Goal: Information Seeking & Learning: Learn about a topic

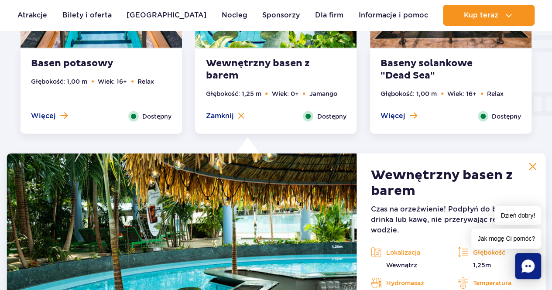
scroll to position [1079, 0]
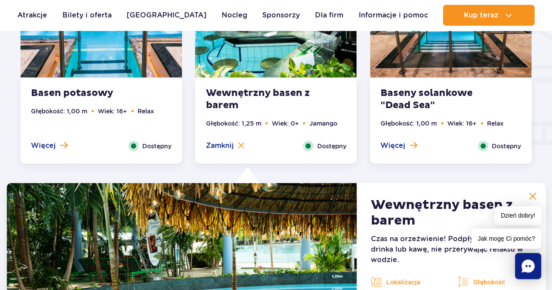
click at [405, 98] on strong "Baseny solankowe "Dead Sea"" at bounding box center [433, 99] width 106 height 24
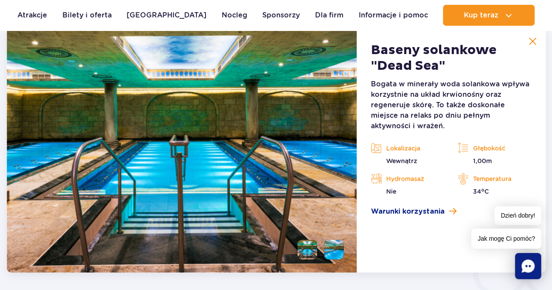
scroll to position [1254, 0]
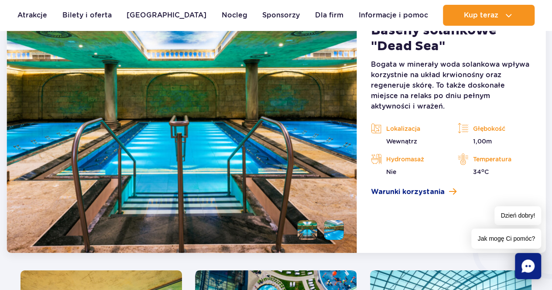
click at [332, 229] on li at bounding box center [334, 230] width 20 height 20
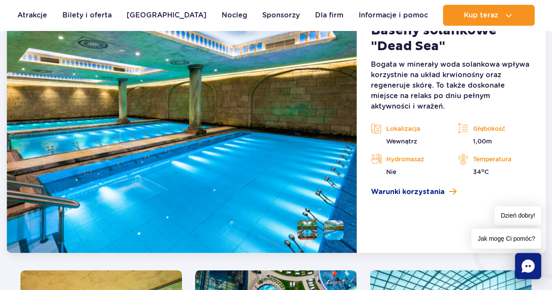
click at [315, 232] on li at bounding box center [307, 230] width 20 height 20
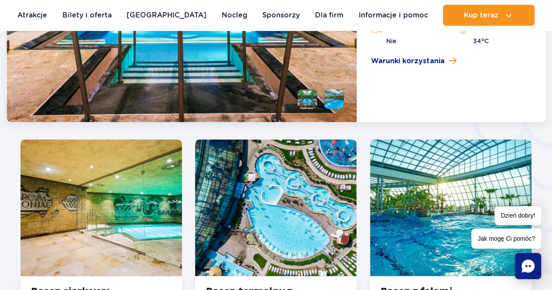
click at [167, 184] on img at bounding box center [101, 208] width 161 height 137
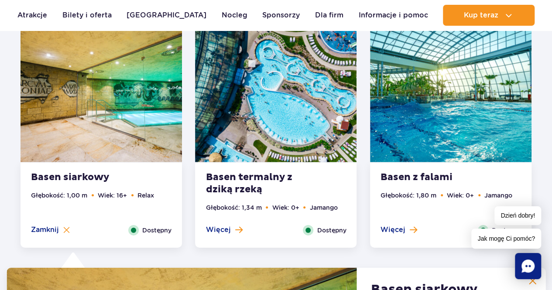
scroll to position [1188, 0]
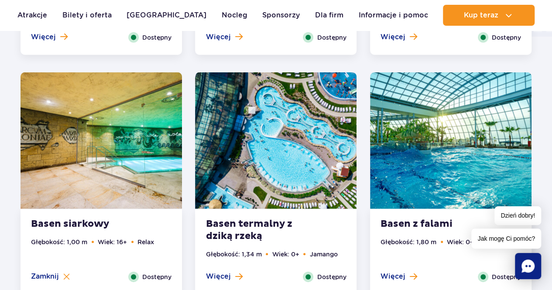
click at [301, 142] on img at bounding box center [275, 140] width 161 height 137
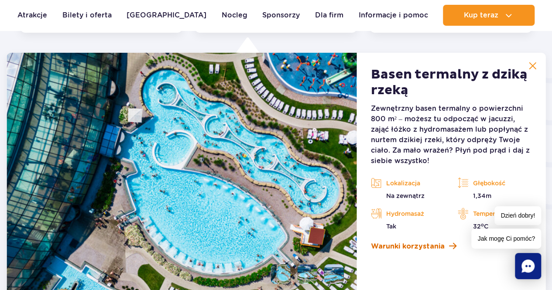
scroll to position [1493, 0]
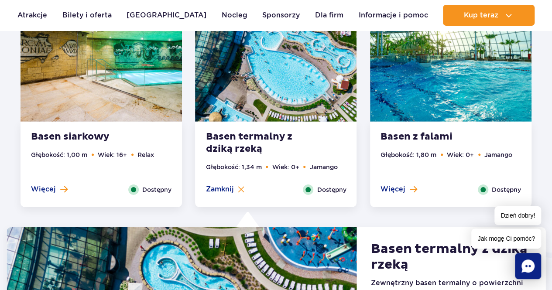
click at [414, 99] on img at bounding box center [450, 53] width 161 height 137
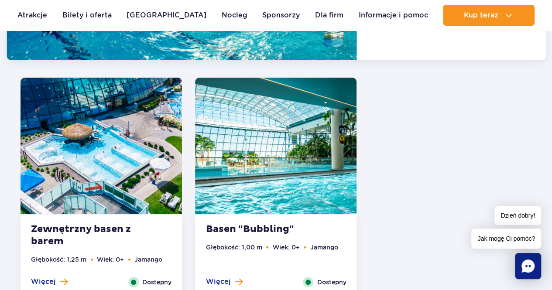
scroll to position [1668, 0]
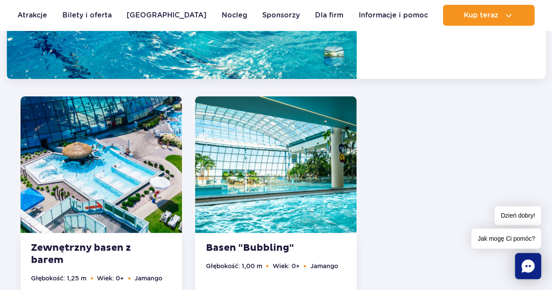
click at [94, 153] on img at bounding box center [101, 164] width 161 height 137
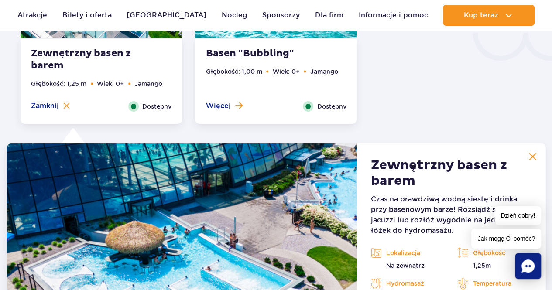
scroll to position [1514, 0]
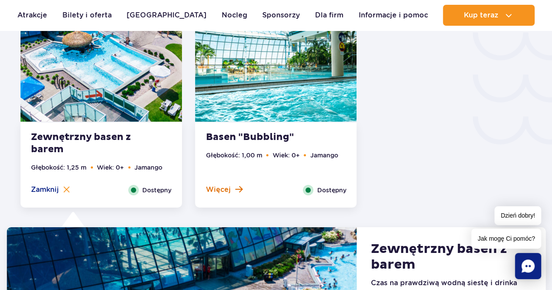
click at [231, 191] on button "Więcej" at bounding box center [223, 190] width 37 height 10
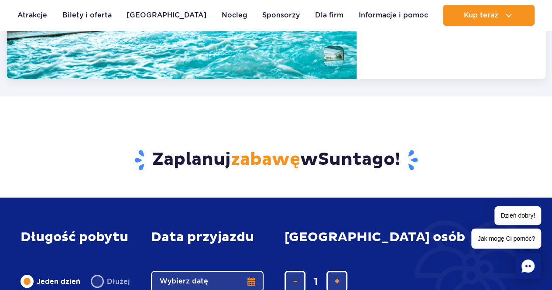
scroll to position [1733, 0]
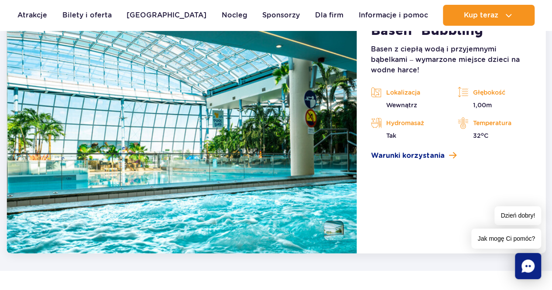
click at [338, 226] on li at bounding box center [334, 231] width 20 height 20
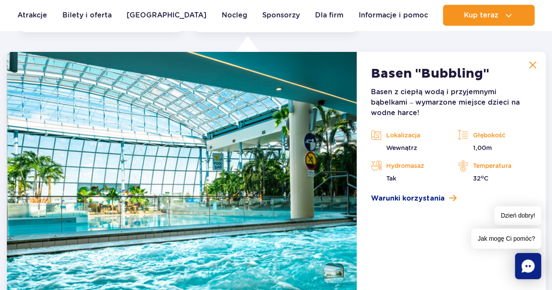
scroll to position [1689, 0]
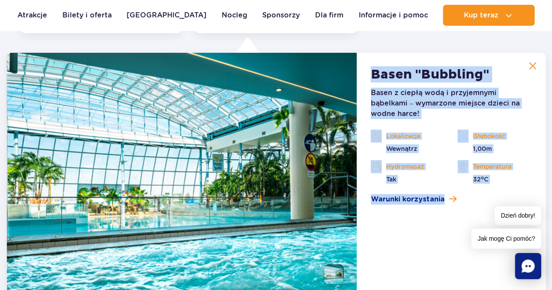
drag, startPoint x: 368, startPoint y: 72, endPoint x: 475, endPoint y: 194, distance: 162.0
click at [475, 194] on article "Basen "Bubbling" Basen z ciepłą wodą i przyjemnymi bąbelkami – wymarzone miejsc…" at bounding box center [451, 175] width 188 height 244
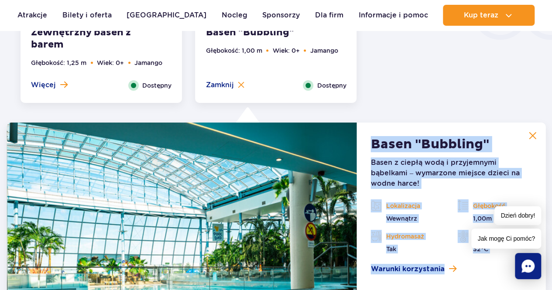
scroll to position [1645, 0]
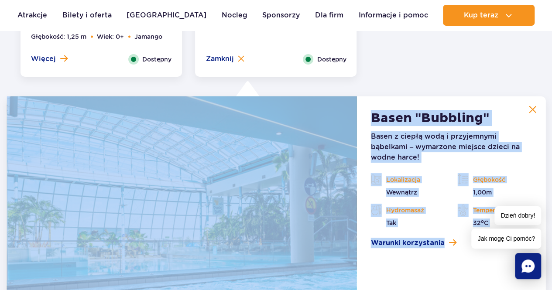
drag, startPoint x: 464, startPoint y: 198, endPoint x: 36, endPoint y: 100, distance: 439.0
click at [37, 100] on div "[PERSON_NAME] Basen "Bubbling" Basen z ciepłą wodą i przyjemnymi bąbelkami – wy…" at bounding box center [276, 218] width 539 height 244
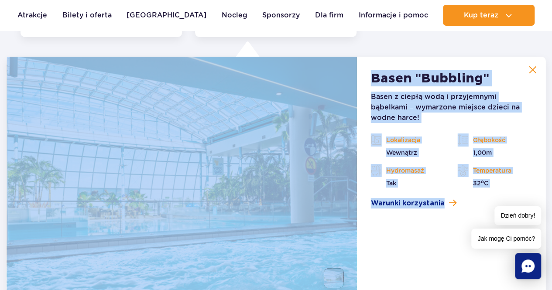
scroll to position [1733, 0]
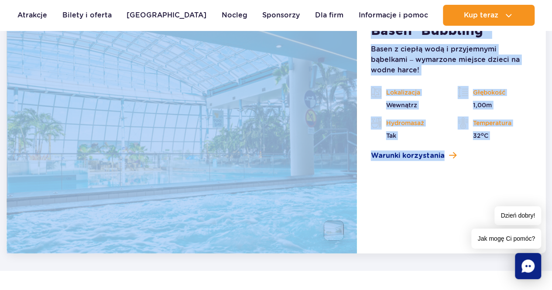
click at [378, 191] on article "Basen "Bubbling" Basen z ciepłą wodą i przyjemnymi bąbelkami – wymarzone miejsc…" at bounding box center [451, 131] width 188 height 244
click at [380, 201] on article "Basen "Bubbling" Basen z ciepłą wodą i przyjemnymi bąbelkami – wymarzone miejsc…" at bounding box center [451, 131] width 188 height 244
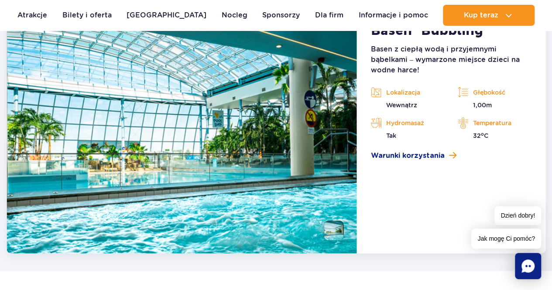
click at [326, 182] on img at bounding box center [182, 131] width 350 height 244
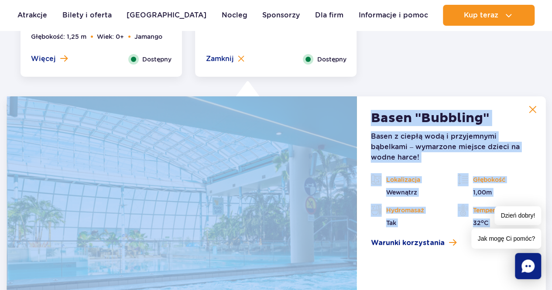
drag, startPoint x: 372, startPoint y: 211, endPoint x: 116, endPoint y: 122, distance: 270.7
click at [116, 122] on div "[PERSON_NAME] Basen "Bubbling" Basen z ciepłą wodą i przyjemnymi bąbelkami – wy…" at bounding box center [276, 218] width 539 height 244
click at [116, 122] on img at bounding box center [182, 218] width 350 height 244
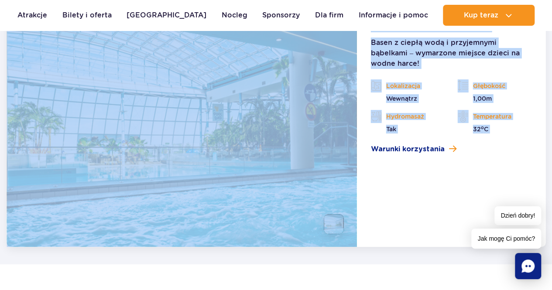
scroll to position [1776, 0]
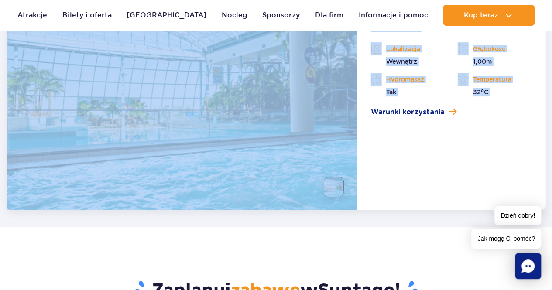
click at [284, 161] on img at bounding box center [182, 88] width 350 height 244
click at [334, 180] on img at bounding box center [334, 187] width 20 height 20
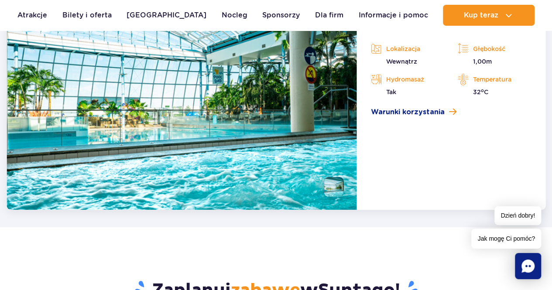
click at [412, 182] on article "Basen "Bubbling" Basen z ciepłą wodą i przyjemnymi bąbelkami – wymarzone miejsc…" at bounding box center [451, 88] width 188 height 244
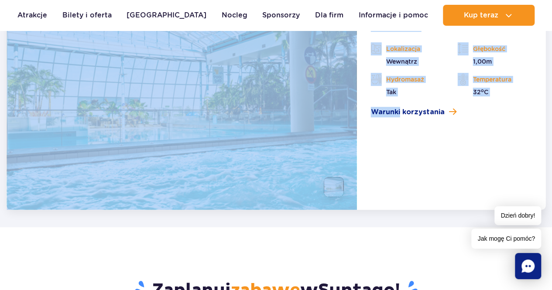
drag, startPoint x: 285, startPoint y: 152, endPoint x: 173, endPoint y: 140, distance: 112.7
click at [173, 140] on div "[PERSON_NAME] Basen "Bubbling" Basen z ciepłą wodą i przyjemnymi bąbelkami – wy…" at bounding box center [276, 88] width 539 height 244
click at [173, 140] on img at bounding box center [182, 88] width 350 height 244
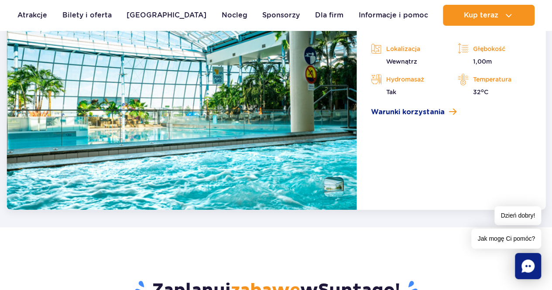
click at [403, 174] on article "Basen "Bubbling" Basen z ciepłą wodą i przyjemnymi bąbelkami – wymarzone miejsc…" at bounding box center [451, 88] width 188 height 244
click at [344, 187] on img at bounding box center [334, 187] width 20 height 20
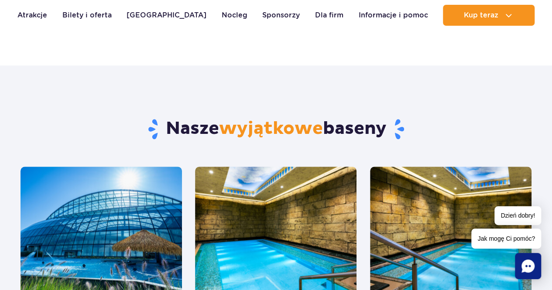
scroll to position [511, 0]
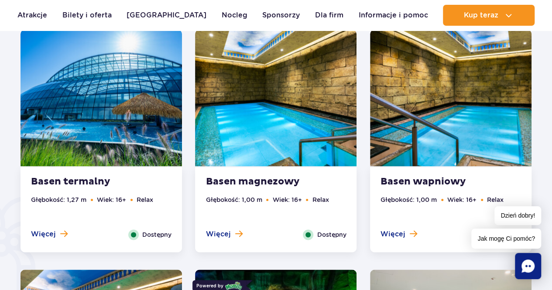
click at [86, 176] on strong "Basen termalny" at bounding box center [84, 182] width 106 height 12
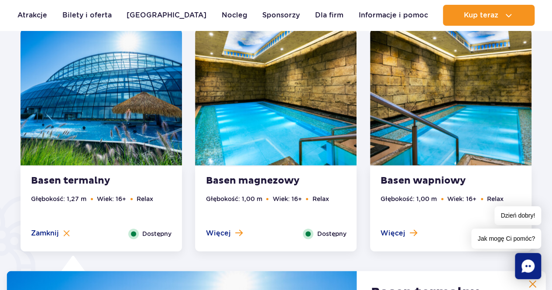
click at [302, 100] on img at bounding box center [275, 97] width 161 height 137
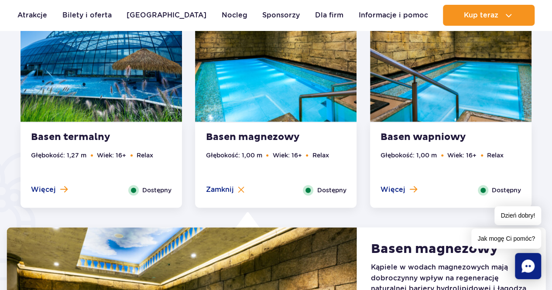
click at [462, 96] on img at bounding box center [450, 53] width 161 height 137
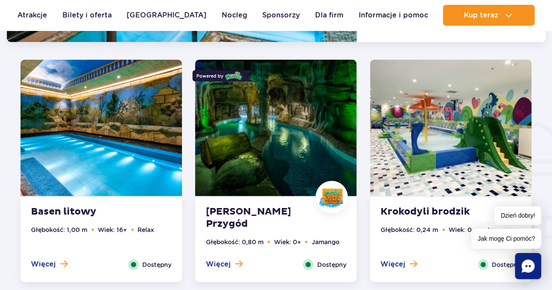
click at [85, 133] on img at bounding box center [101, 128] width 161 height 137
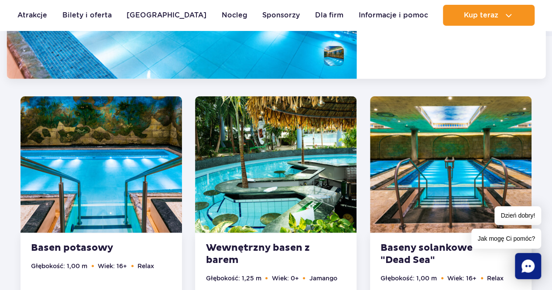
click at [277, 183] on img at bounding box center [275, 164] width 161 height 137
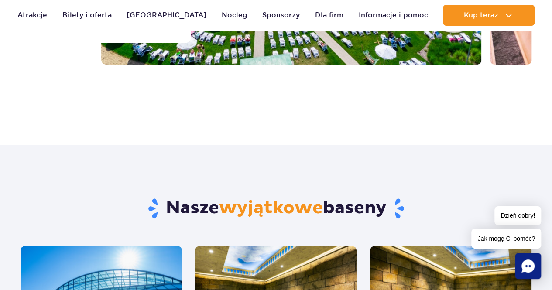
scroll to position [338, 0]
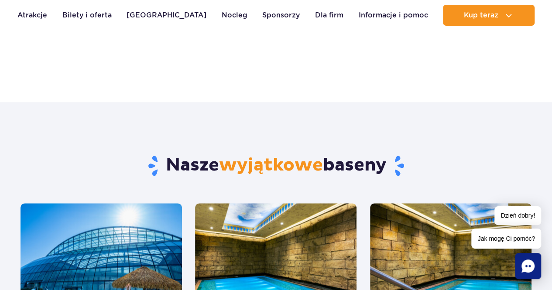
drag, startPoint x: 146, startPoint y: 150, endPoint x: 417, endPoint y: 163, distance: 271.2
click at [417, 163] on div "Nasze wyjątkowe baseny" at bounding box center [276, 152] width 524 height 101
click at [417, 163] on h2 "Nasze wyjątkowe baseny" at bounding box center [276, 165] width 511 height 23
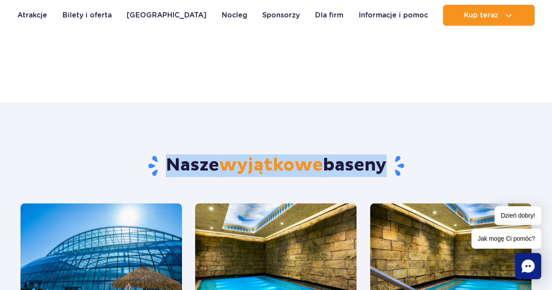
drag, startPoint x: 407, startPoint y: 167, endPoint x: 148, endPoint y: 157, distance: 258.4
click at [148, 157] on h2 "Nasze wyjątkowe baseny" at bounding box center [276, 165] width 511 height 23
drag, startPoint x: 147, startPoint y: 157, endPoint x: 152, endPoint y: 157, distance: 4.8
click at [148, 157] on h2 "Nasze wyjątkowe baseny" at bounding box center [276, 165] width 511 height 23
click at [164, 158] on h2 "Nasze wyjątkowe baseny" at bounding box center [276, 165] width 511 height 23
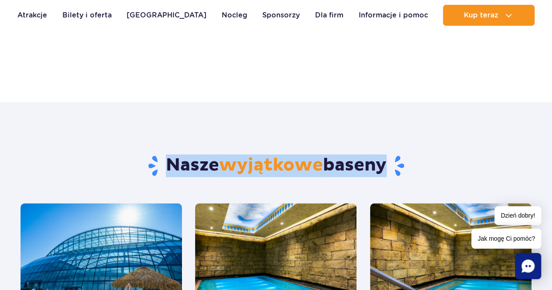
click at [164, 158] on h2 "Nasze wyjątkowe baseny" at bounding box center [276, 165] width 511 height 23
click at [294, 170] on span "wyjątkowe" at bounding box center [271, 165] width 104 height 22
click at [450, 156] on h2 "Nasze wyjątkowe baseny" at bounding box center [276, 165] width 511 height 23
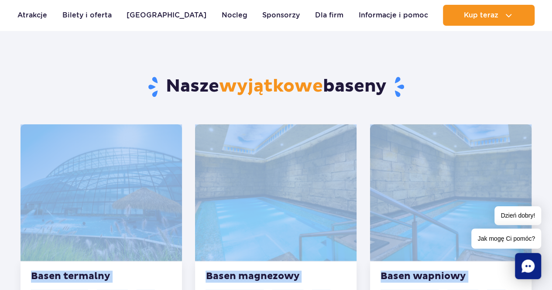
scroll to position [381, 0]
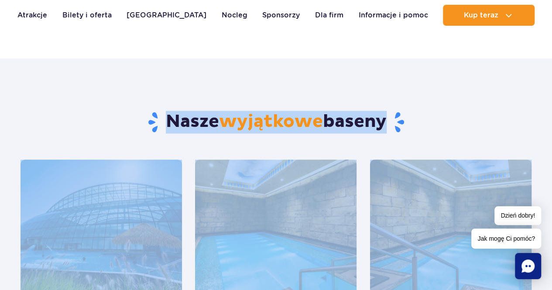
drag, startPoint x: 398, startPoint y: 184, endPoint x: 47, endPoint y: 125, distance: 355.6
click at [47, 125] on h2 "Nasze wyjątkowe baseny" at bounding box center [276, 122] width 511 height 23
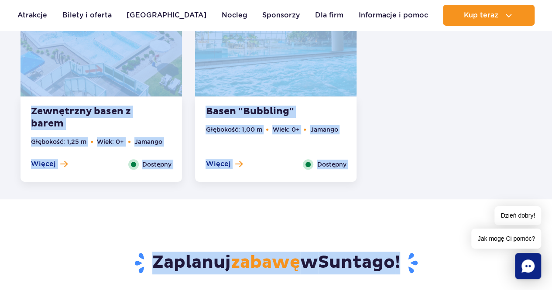
scroll to position [1908, 0]
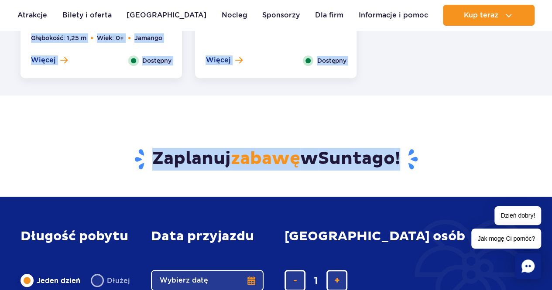
drag, startPoint x: 109, startPoint y: 103, endPoint x: 402, endPoint y: 172, distance: 301.6
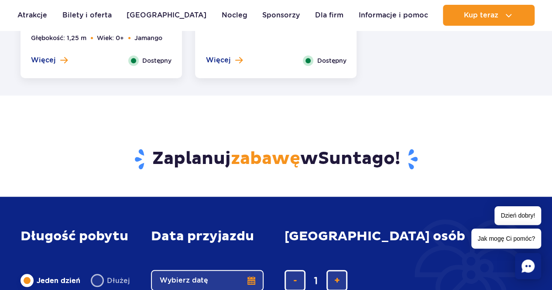
click at [402, 172] on div "Zaplanuj zabawę w [GEOGRAPHIC_DATA] !" at bounding box center [276, 146] width 524 height 101
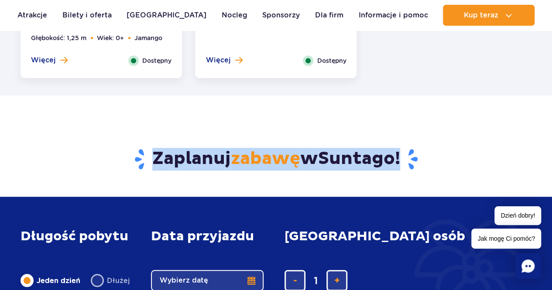
drag, startPoint x: 418, startPoint y: 166, endPoint x: 147, endPoint y: 158, distance: 271.0
click at [147, 158] on h3 "Zaplanuj zabawę w [GEOGRAPHIC_DATA] !" at bounding box center [276, 159] width 511 height 23
click at [147, 157] on h3 "Zaplanuj zabawę w [GEOGRAPHIC_DATA] !" at bounding box center [276, 159] width 511 height 23
drag, startPoint x: 147, startPoint y: 157, endPoint x: 161, endPoint y: 156, distance: 14.1
click at [161, 156] on h3 "Zaplanuj zabawę w [GEOGRAPHIC_DATA] !" at bounding box center [276, 159] width 511 height 23
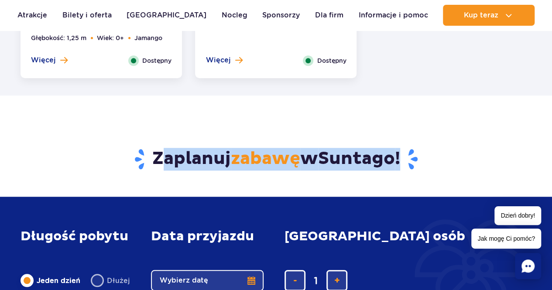
click at [161, 156] on h3 "Zaplanuj zabawę w [GEOGRAPHIC_DATA] !" at bounding box center [276, 159] width 511 height 23
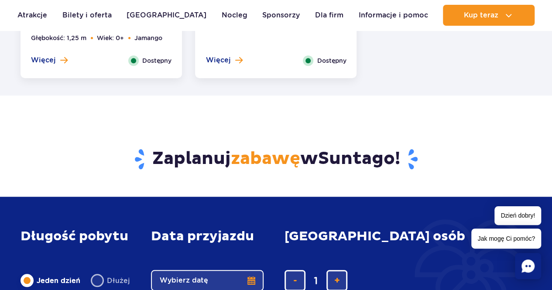
click at [150, 163] on h3 "Zaplanuj zabawę w [GEOGRAPHIC_DATA] !" at bounding box center [276, 159] width 511 height 23
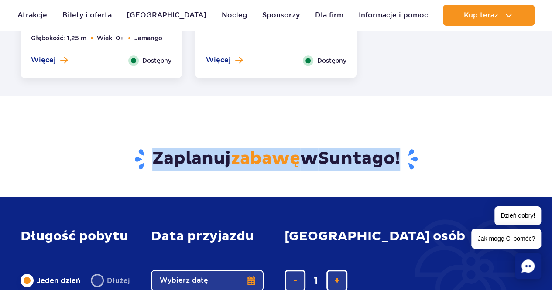
drag, startPoint x: 150, startPoint y: 163, endPoint x: 309, endPoint y: 161, distance: 158.4
click at [309, 161] on h3 "Zaplanuj zabawę w [GEOGRAPHIC_DATA] !" at bounding box center [276, 159] width 511 height 23
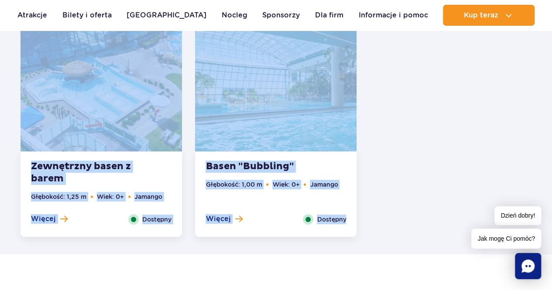
scroll to position [1864, 0]
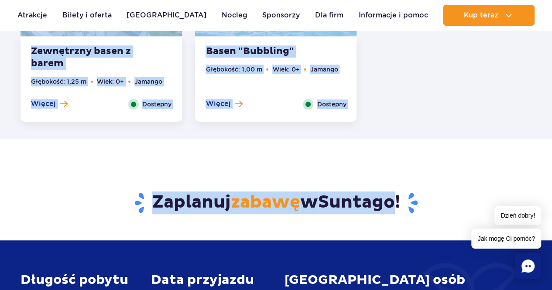
drag, startPoint x: 126, startPoint y: 116, endPoint x: 401, endPoint y: 202, distance: 288.8
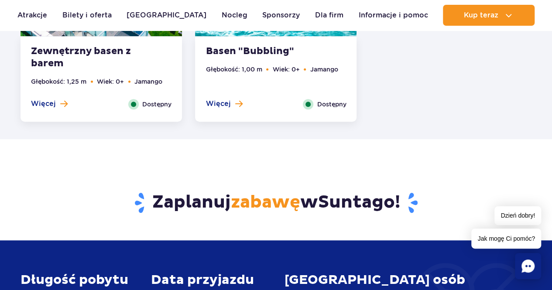
click at [401, 202] on h3 "Zaplanuj zabawę w [GEOGRAPHIC_DATA] !" at bounding box center [276, 202] width 511 height 23
click at [403, 202] on h3 "Zaplanuj zabawę w [GEOGRAPHIC_DATA] !" at bounding box center [276, 202] width 511 height 23
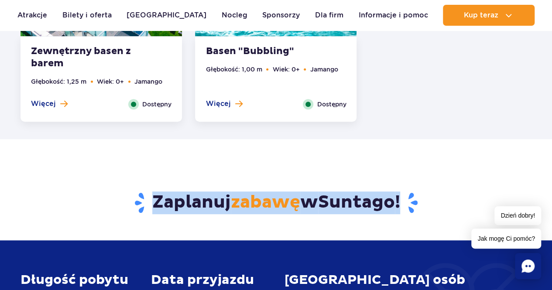
drag, startPoint x: 403, startPoint y: 202, endPoint x: 188, endPoint y: 199, distance: 214.6
click at [188, 199] on h3 "Zaplanuj zabawę w [GEOGRAPHIC_DATA] !" at bounding box center [276, 202] width 511 height 23
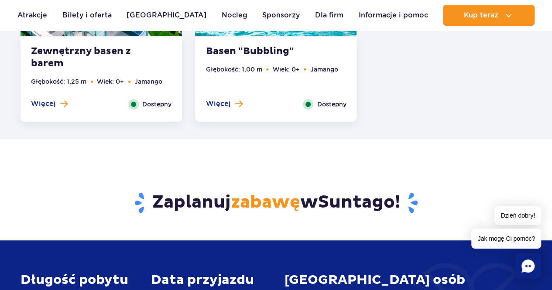
click at [236, 162] on div "Zaplanuj zabawę w [GEOGRAPHIC_DATA] !" at bounding box center [276, 189] width 524 height 101
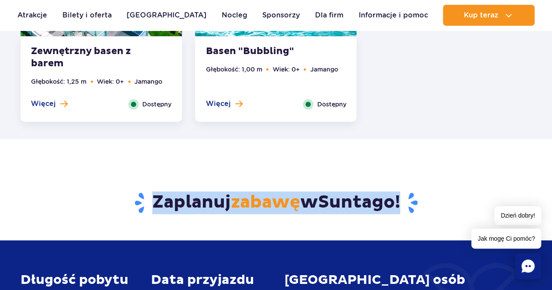
drag, startPoint x: 147, startPoint y: 198, endPoint x: 423, endPoint y: 214, distance: 276.5
click at [423, 214] on h3 "Zaplanuj zabawę w [GEOGRAPHIC_DATA] !" at bounding box center [276, 202] width 511 height 23
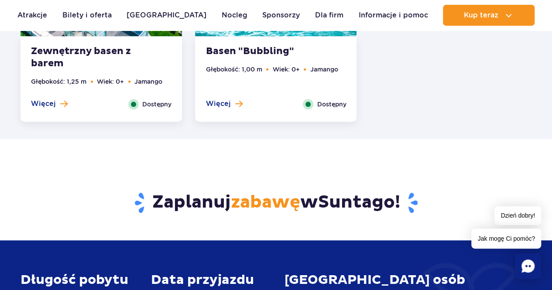
click at [175, 198] on h3 "Zaplanuj zabawę w [GEOGRAPHIC_DATA] !" at bounding box center [276, 202] width 511 height 23
click at [175, 200] on h3 "Zaplanuj zabawę w [GEOGRAPHIC_DATA] !" at bounding box center [276, 202] width 511 height 23
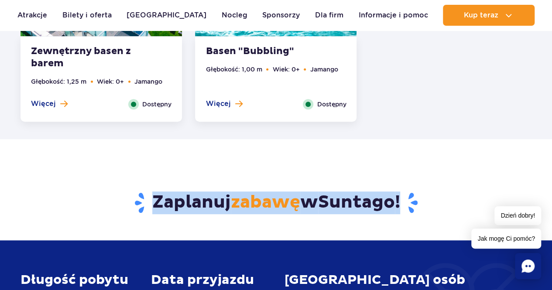
drag, startPoint x: 175, startPoint y: 200, endPoint x: 281, endPoint y: 211, distance: 106.5
click at [281, 211] on h3 "Zaplanuj zabawę w [GEOGRAPHIC_DATA] !" at bounding box center [276, 202] width 511 height 23
click at [281, 211] on span "zabawę" at bounding box center [265, 202] width 69 height 22
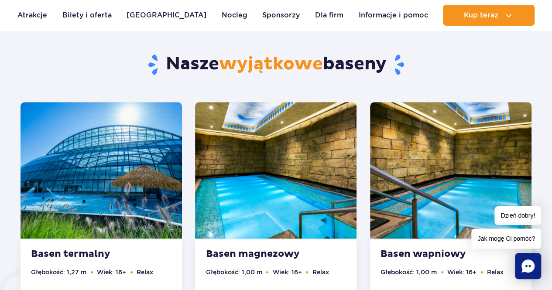
scroll to position [338, 0]
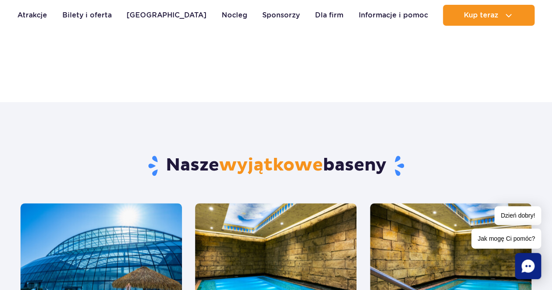
drag, startPoint x: 167, startPoint y: 161, endPoint x: 385, endPoint y: 167, distance: 217.7
click at [385, 167] on h2 "Nasze wyjątkowe baseny" at bounding box center [276, 165] width 511 height 23
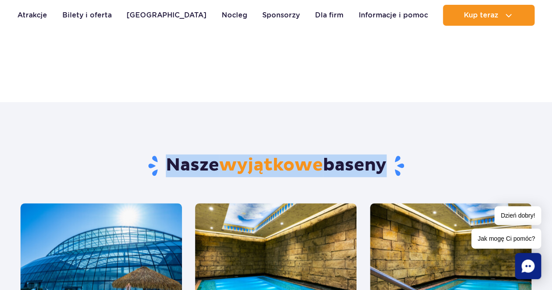
click at [385, 167] on h2 "Nasze wyjątkowe baseny" at bounding box center [276, 165] width 511 height 23
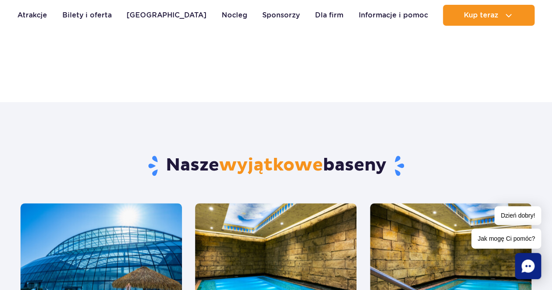
click at [373, 140] on div "Nasze wyjątkowe baseny" at bounding box center [276, 152] width 524 height 101
drag, startPoint x: 168, startPoint y: 164, endPoint x: 387, endPoint y: 168, distance: 219.0
click at [387, 168] on h2 "Nasze wyjątkowe baseny" at bounding box center [276, 165] width 511 height 23
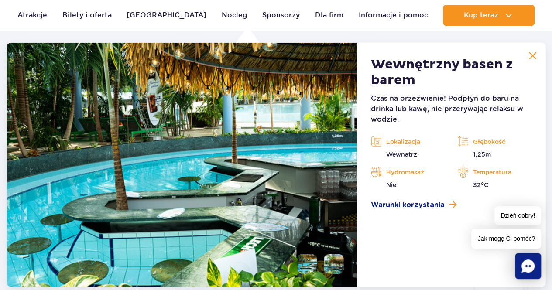
scroll to position [1166, 0]
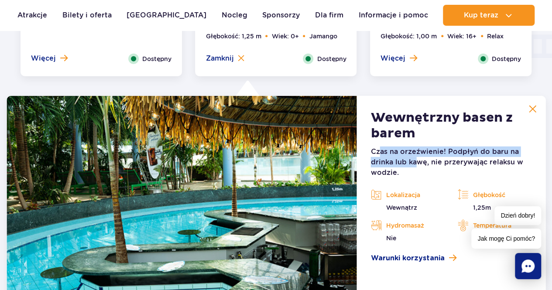
drag, startPoint x: 381, startPoint y: 154, endPoint x: 416, endPoint y: 161, distance: 35.1
click at [416, 161] on p "Czas na orzeźwienie! Podpłyń do baru na drinka lub kawę, nie przerywając relaks…" at bounding box center [451, 162] width 161 height 31
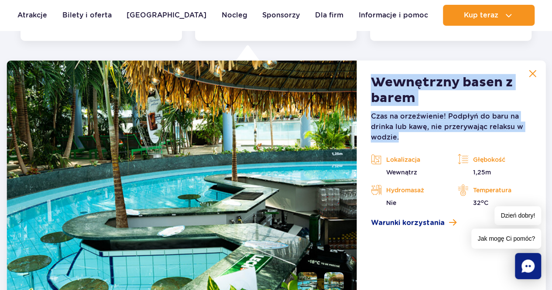
scroll to position [1210, 0]
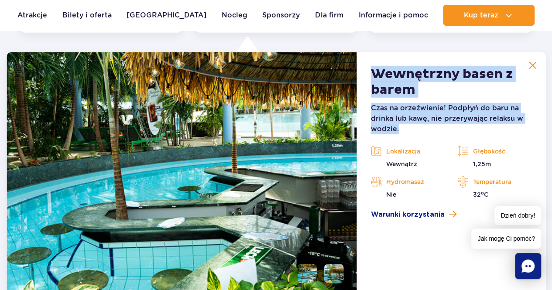
drag, startPoint x: 375, startPoint y: 110, endPoint x: 434, endPoint y: 203, distance: 110.2
click at [434, 203] on article "Wewnętrzny basen z barem Czas na orzeźwienie! Podpłyń do baru na drinka lub kaw…" at bounding box center [451, 174] width 188 height 244
drag, startPoint x: 434, startPoint y: 203, endPoint x: 434, endPoint y: 211, distance: 7.5
click at [435, 203] on div "Czas na orzeźwienie! Podpłyń do baru na drinka lub kawę, nie przerywając relaks…" at bounding box center [451, 161] width 161 height 117
click at [433, 212] on span "Warunki korzystania" at bounding box center [408, 214] width 74 height 10
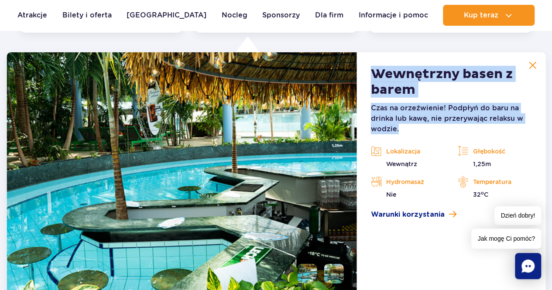
click at [533, 65] on img at bounding box center [532, 66] width 8 height 8
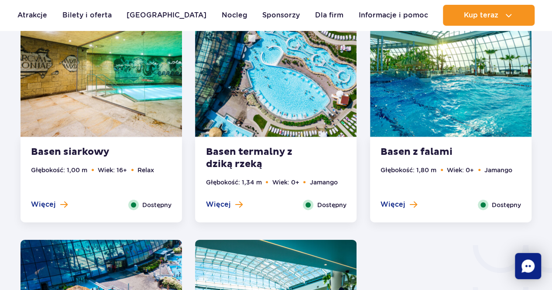
scroll to position [1384, 0]
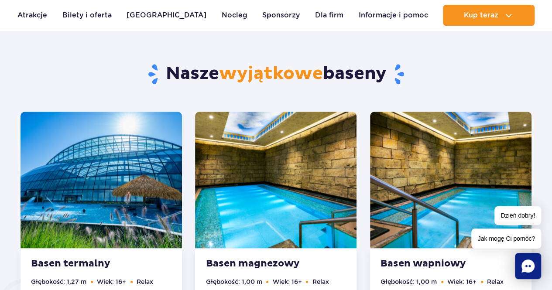
scroll to position [393, 0]
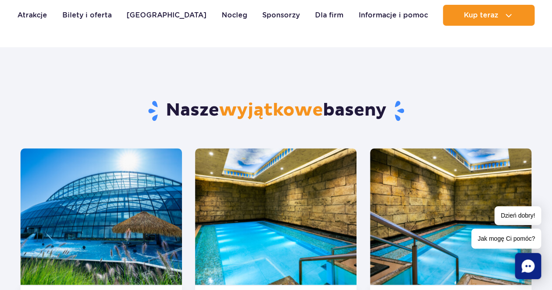
drag, startPoint x: 156, startPoint y: 113, endPoint x: 434, endPoint y: 120, distance: 277.9
click at [434, 120] on h2 "Nasze wyjątkowe baseny" at bounding box center [276, 110] width 511 height 23
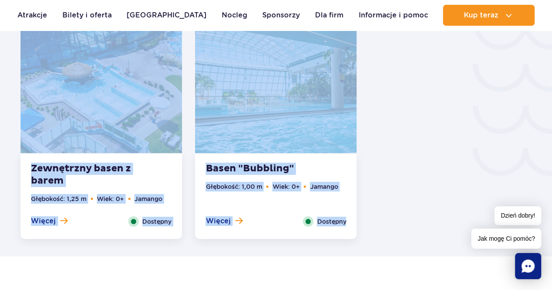
drag, startPoint x: 2, startPoint y: 174, endPoint x: 382, endPoint y: 205, distance: 381.7
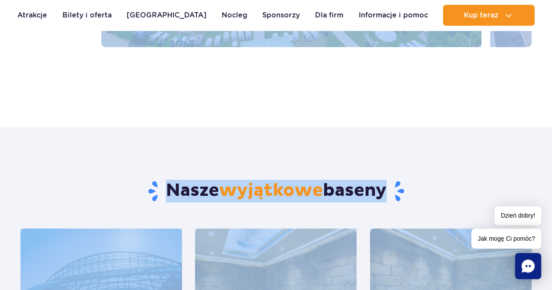
scroll to position [262, 0]
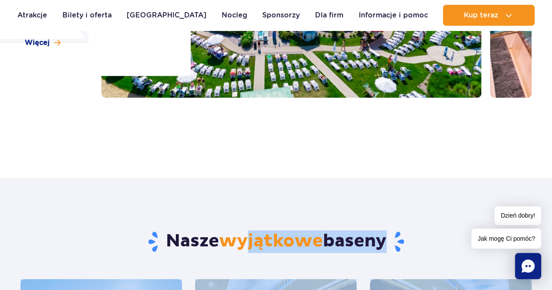
drag, startPoint x: 386, startPoint y: 211, endPoint x: 245, endPoint y: 234, distance: 142.8
click at [245, 234] on span "wyjątkowe" at bounding box center [271, 241] width 104 height 22
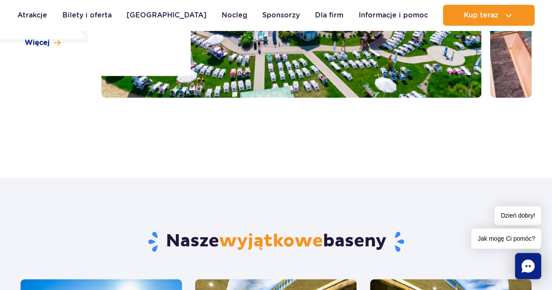
click at [243, 217] on div "Nasze wyjątkowe baseny" at bounding box center [276, 228] width 524 height 101
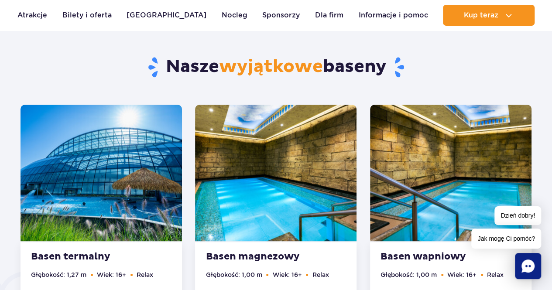
drag, startPoint x: 152, startPoint y: 68, endPoint x: 427, endPoint y: 75, distance: 274.9
click at [427, 75] on h2 "Nasze wyjątkowe baseny" at bounding box center [276, 67] width 511 height 23
drag, startPoint x: 420, startPoint y: 75, endPoint x: 106, endPoint y: 55, distance: 315.6
click at [106, 55] on div "Nasze wyjątkowe baseny" at bounding box center [276, 53] width 524 height 101
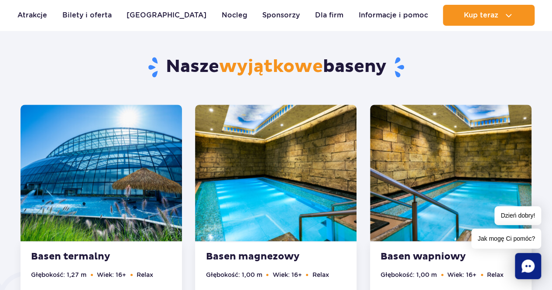
drag, startPoint x: 106, startPoint y: 55, endPoint x: 123, endPoint y: 58, distance: 17.8
click at [106, 54] on div "Nasze wyjątkowe baseny" at bounding box center [276, 53] width 524 height 101
drag, startPoint x: 171, startPoint y: 60, endPoint x: 421, endPoint y: 79, distance: 250.6
click at [421, 79] on div "Nasze wyjątkowe baseny" at bounding box center [276, 53] width 524 height 101
click at [356, 70] on h2 "Nasze wyjątkowe baseny" at bounding box center [276, 67] width 511 height 23
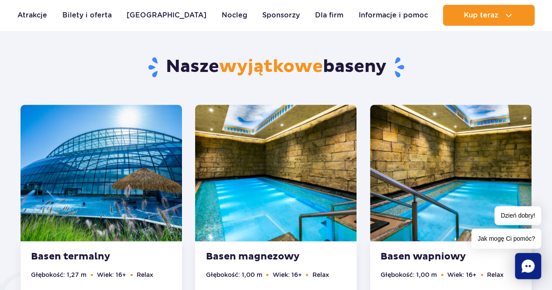
click at [197, 65] on h2 "Nasze wyjątkowe baseny" at bounding box center [276, 67] width 511 height 23
click at [149, 72] on h2 "Nasze wyjątkowe baseny" at bounding box center [276, 67] width 511 height 23
click at [160, 68] on h2 "Nasze wyjątkowe baseny" at bounding box center [276, 67] width 511 height 23
click at [161, 68] on h2 "Nasze wyjątkowe baseny" at bounding box center [276, 67] width 511 height 23
click at [164, 66] on h2 "Nasze wyjątkowe baseny" at bounding box center [276, 67] width 511 height 23
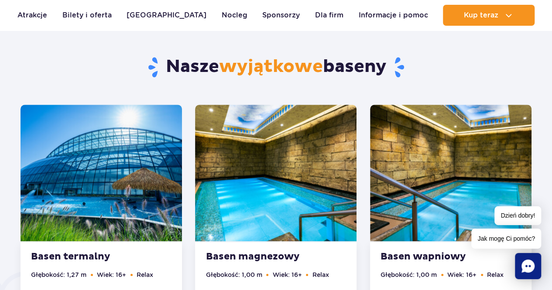
click at [164, 66] on h2 "Nasze wyjątkowe baseny" at bounding box center [276, 67] width 511 height 23
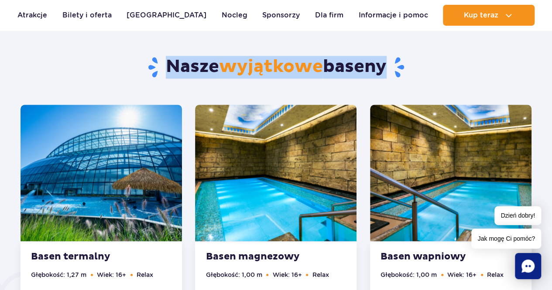
drag, startPoint x: 164, startPoint y: 66, endPoint x: 307, endPoint y: 74, distance: 142.9
click at [293, 75] on h2 "Nasze wyjątkowe baseny" at bounding box center [276, 67] width 511 height 23
click at [307, 74] on span "wyjątkowe" at bounding box center [271, 67] width 104 height 22
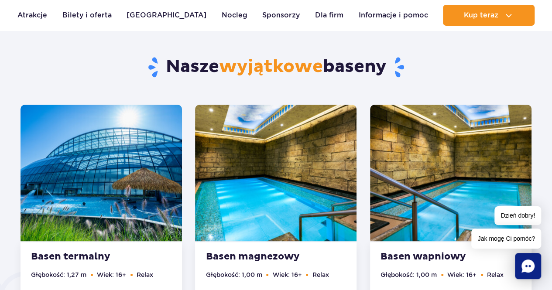
click at [168, 70] on h2 "Nasze wyjątkowe baseny" at bounding box center [276, 67] width 511 height 23
click at [168, 69] on h2 "Nasze wyjątkowe baseny" at bounding box center [276, 67] width 511 height 23
click at [247, 62] on span "wyjątkowe" at bounding box center [271, 67] width 104 height 22
drag, startPoint x: 162, startPoint y: 66, endPoint x: 411, endPoint y: 87, distance: 249.9
click at [411, 87] on div "Nasze wyjątkowe baseny" at bounding box center [276, 53] width 524 height 101
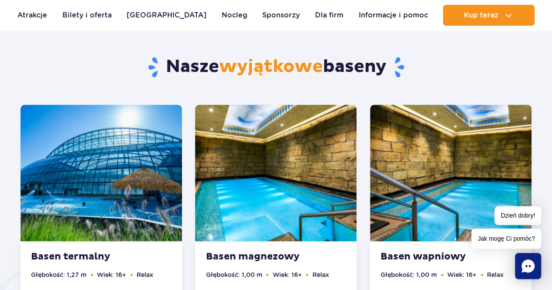
click at [411, 87] on div "Nasze wyjątkowe baseny" at bounding box center [276, 53] width 524 height 101
drag, startPoint x: 165, startPoint y: 74, endPoint x: 356, endPoint y: 84, distance: 191.3
click at [356, 84] on div "Nasze wyjątkowe baseny" at bounding box center [276, 53] width 524 height 101
drag, startPoint x: 164, startPoint y: 68, endPoint x: 357, endPoint y: 90, distance: 194.5
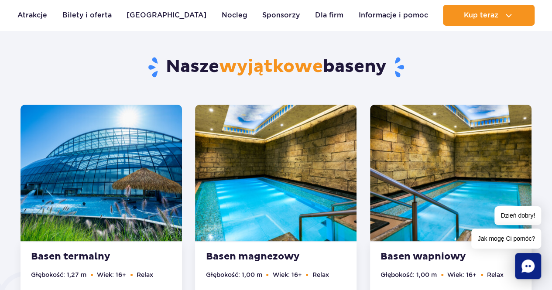
click at [357, 90] on div "Nasze wyjątkowe baseny" at bounding box center [276, 53] width 524 height 101
drag, startPoint x: 161, startPoint y: 68, endPoint x: 362, endPoint y: 81, distance: 201.1
click at [362, 81] on div "Nasze wyjątkowe baseny" at bounding box center [276, 53] width 524 height 101
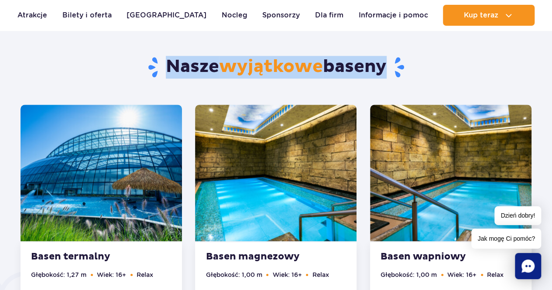
drag, startPoint x: 171, startPoint y: 64, endPoint x: 377, endPoint y: 75, distance: 206.2
click at [377, 75] on h2 "Nasze wyjątkowe baseny" at bounding box center [276, 67] width 511 height 23
click at [378, 75] on h2 "Nasze wyjątkowe baseny" at bounding box center [276, 67] width 511 height 23
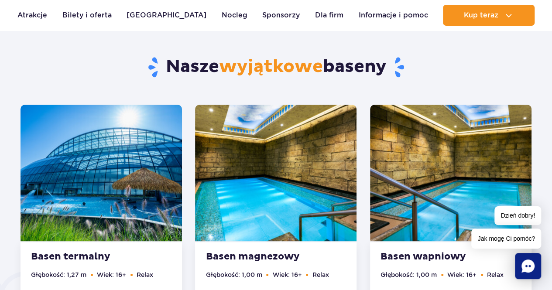
click at [382, 75] on h2 "Nasze wyjątkowe baseny" at bounding box center [276, 67] width 511 height 23
drag, startPoint x: 382, startPoint y: 75, endPoint x: 204, endPoint y: 54, distance: 179.2
click at [204, 54] on div "Nasze wyjątkowe baseny" at bounding box center [276, 53] width 524 height 101
click at [203, 54] on div "Nasze wyjątkowe baseny" at bounding box center [276, 53] width 524 height 101
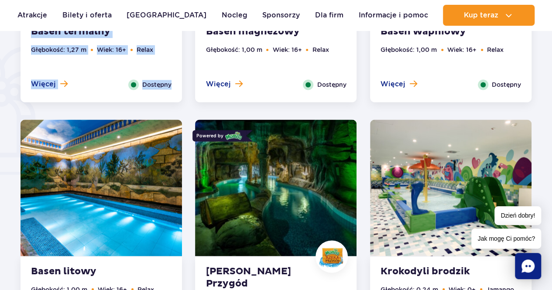
scroll to position [611, 0]
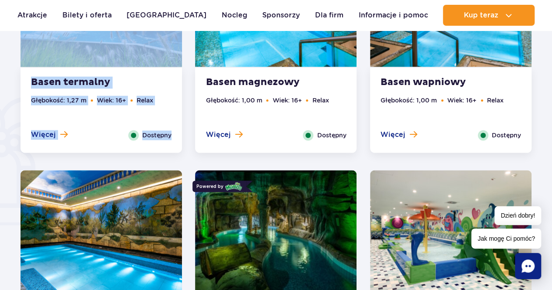
drag, startPoint x: 187, startPoint y: 224, endPoint x: 7, endPoint y: 87, distance: 226.2
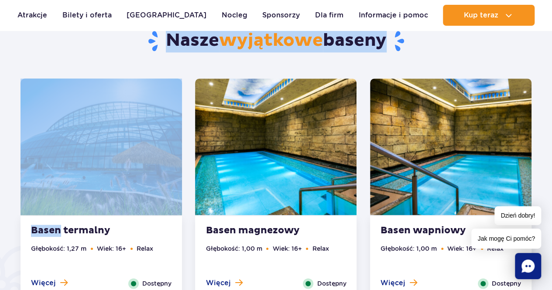
scroll to position [436, 0]
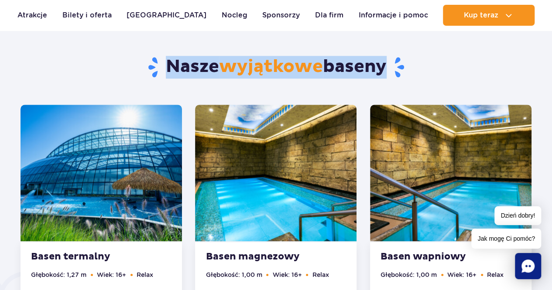
drag, startPoint x: 7, startPoint y: 87, endPoint x: 367, endPoint y: 79, distance: 360.4
click at [367, 79] on div "Nasze wyjątkowe baseny" at bounding box center [276, 53] width 524 height 101
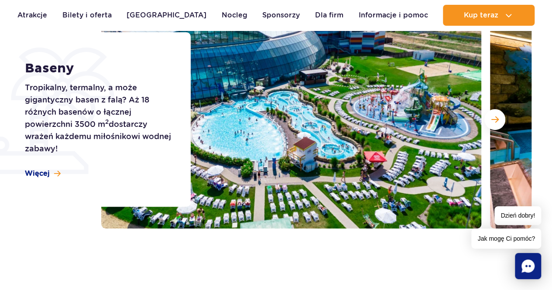
scroll to position [0, 0]
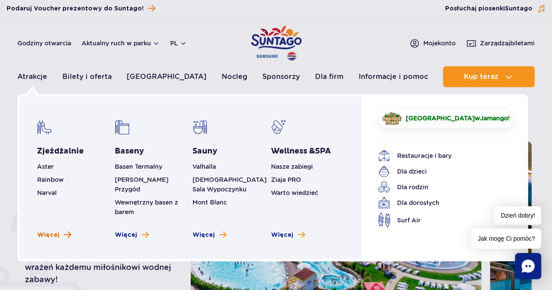
click at [58, 231] on span "Więcej" at bounding box center [48, 235] width 22 height 9
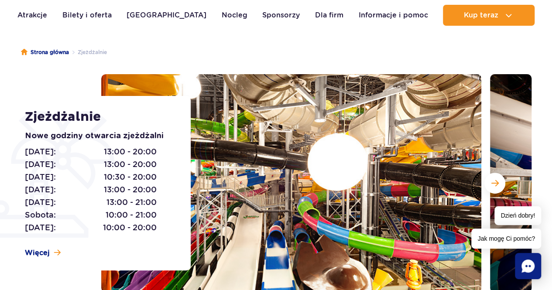
scroll to position [87, 0]
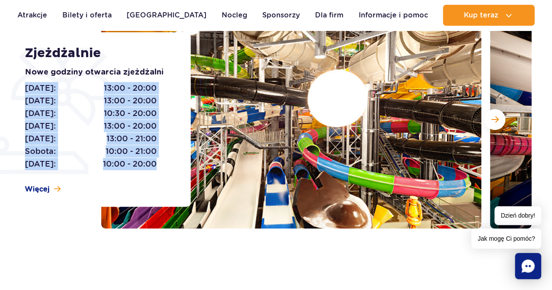
drag, startPoint x: 167, startPoint y: 122, endPoint x: 166, endPoint y: 160, distance: 38.0
click at [166, 160] on div "Nowe godziny otwarcia zjeżdżalni Poniedziałek: 13:00 - 20:00 Wtorek: 13:00 - 20…" at bounding box center [98, 118] width 146 height 104
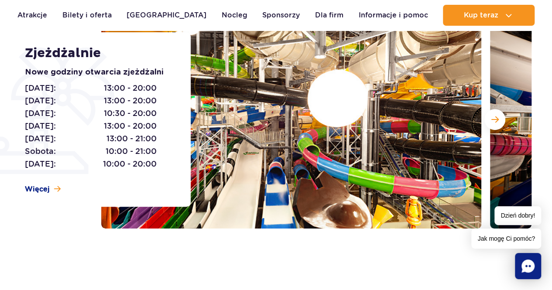
click at [166, 160] on div "Poniedziałek: 13:00 - 20:00 Wtorek: 13:00 - 20:00 Środa: 10:30 - 20:00 Czwartek…" at bounding box center [98, 126] width 146 height 89
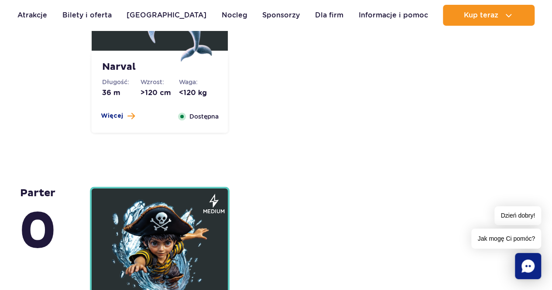
scroll to position [1919, 0]
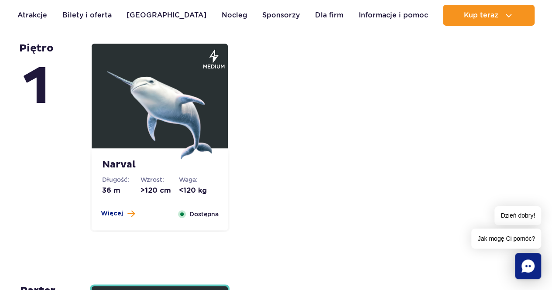
click at [130, 124] on img at bounding box center [159, 107] width 105 height 105
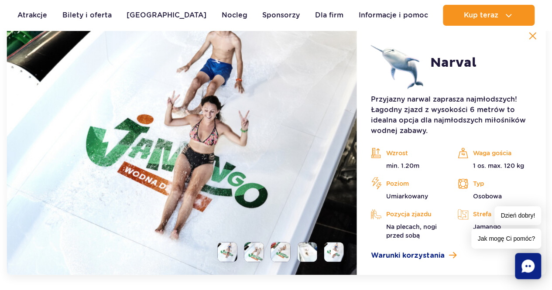
scroll to position [2162, 0]
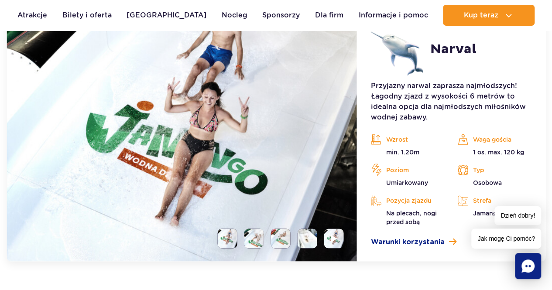
click at [232, 241] on li at bounding box center [228, 239] width 20 height 20
click at [255, 237] on li at bounding box center [254, 239] width 20 height 20
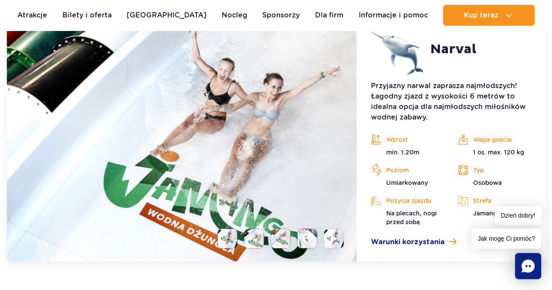
click at [288, 236] on li at bounding box center [281, 239] width 20 height 20
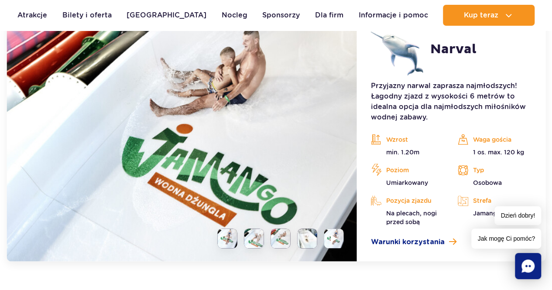
click at [298, 235] on li at bounding box center [307, 239] width 20 height 20
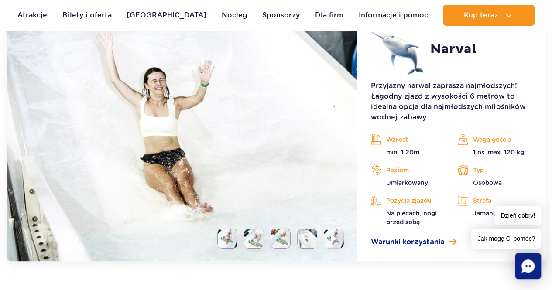
click at [343, 238] on li at bounding box center [334, 239] width 20 height 20
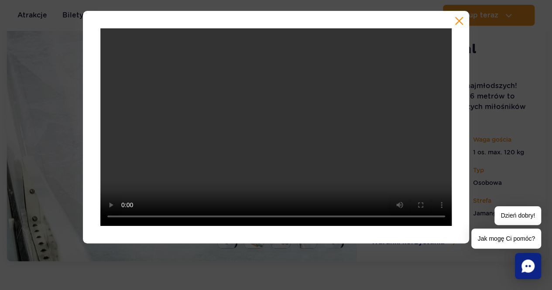
click at [479, 120] on div at bounding box center [276, 127] width 552 height 232
click at [460, 21] on button "button" at bounding box center [459, 21] width 9 height 9
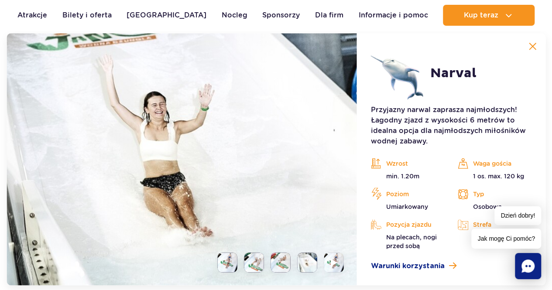
scroll to position [2118, 0]
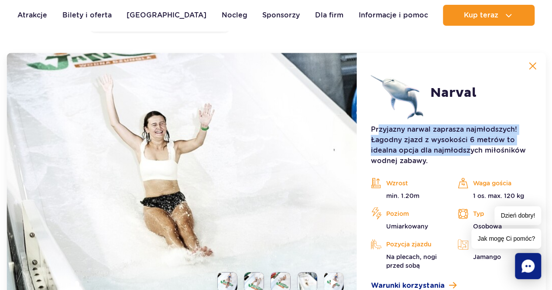
drag, startPoint x: 378, startPoint y: 132, endPoint x: 467, endPoint y: 150, distance: 90.8
click at [467, 150] on p "Przyjazny narwal zaprasza najmłodszych! Łagodny zjazd z wysokości 6 metrów to i…" at bounding box center [451, 145] width 161 height 42
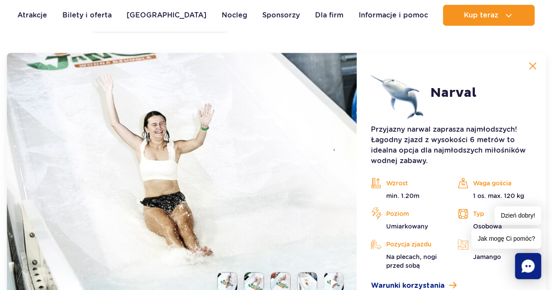
click at [533, 69] on button at bounding box center [531, 65] width 17 height 17
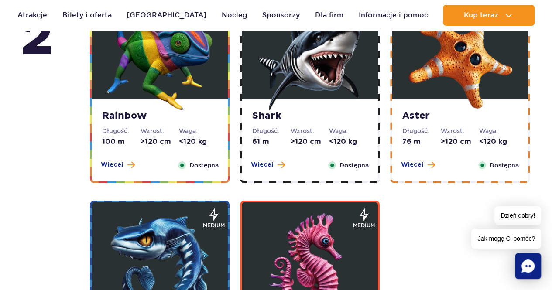
scroll to position [1420, 0]
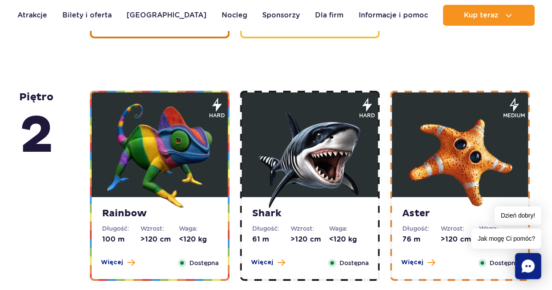
click at [149, 195] on img at bounding box center [159, 155] width 105 height 105
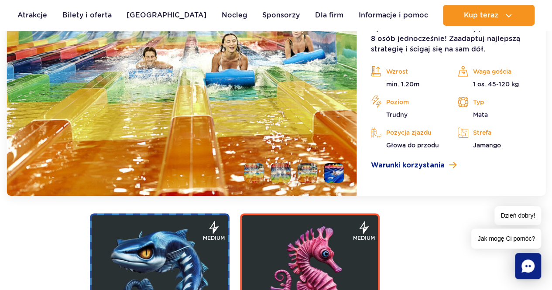
scroll to position [1668, 0]
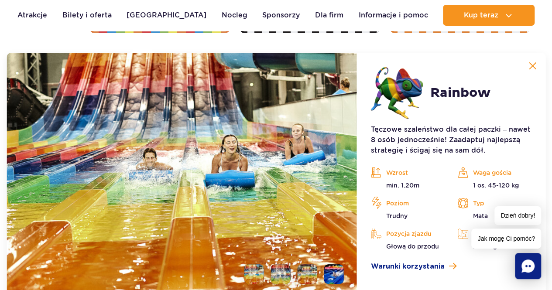
click at [540, 61] on button at bounding box center [531, 65] width 17 height 17
